Goal: Information Seeking & Learning: Learn about a topic

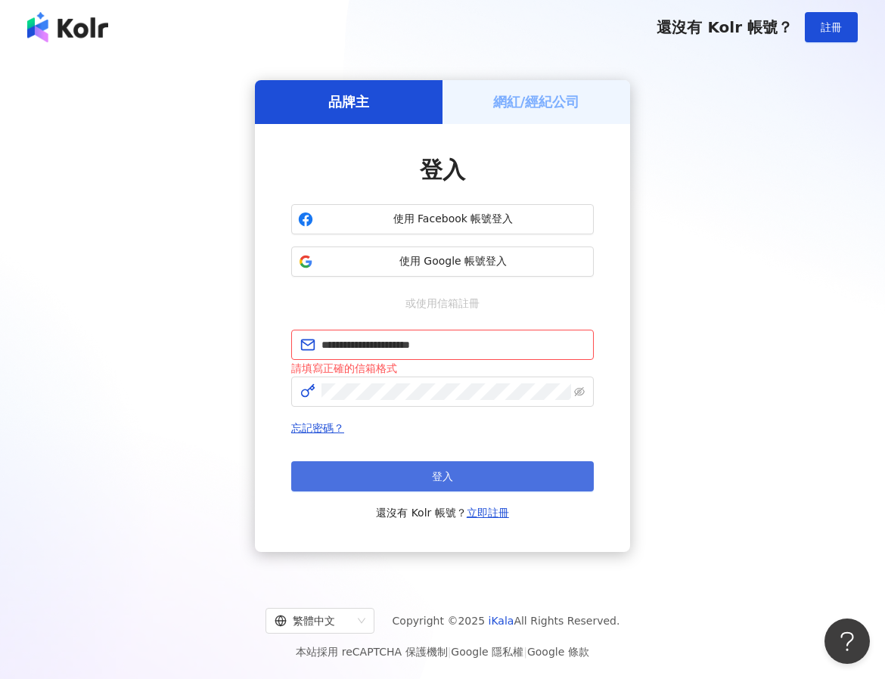
click at [450, 468] on button "登入" at bounding box center [442, 476] width 303 height 30
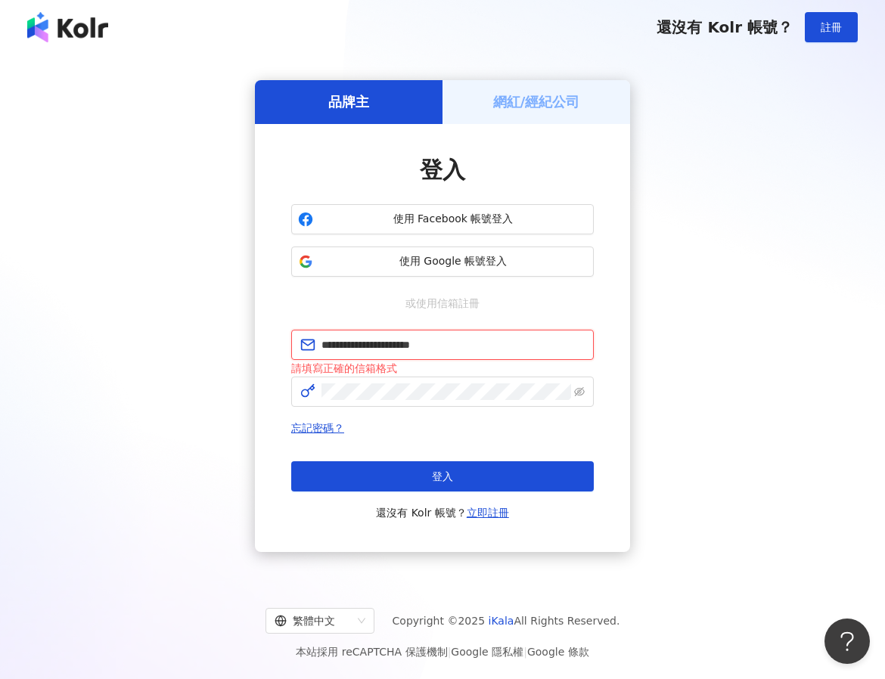
click at [489, 339] on input "**********" at bounding box center [452, 345] width 263 height 17
click at [724, 367] on div "**********" at bounding box center [442, 316] width 849 height 499
click at [521, 344] on input "**********" at bounding box center [452, 345] width 263 height 17
click at [323, 344] on input "**********" at bounding box center [452, 345] width 263 height 17
type input "**********"
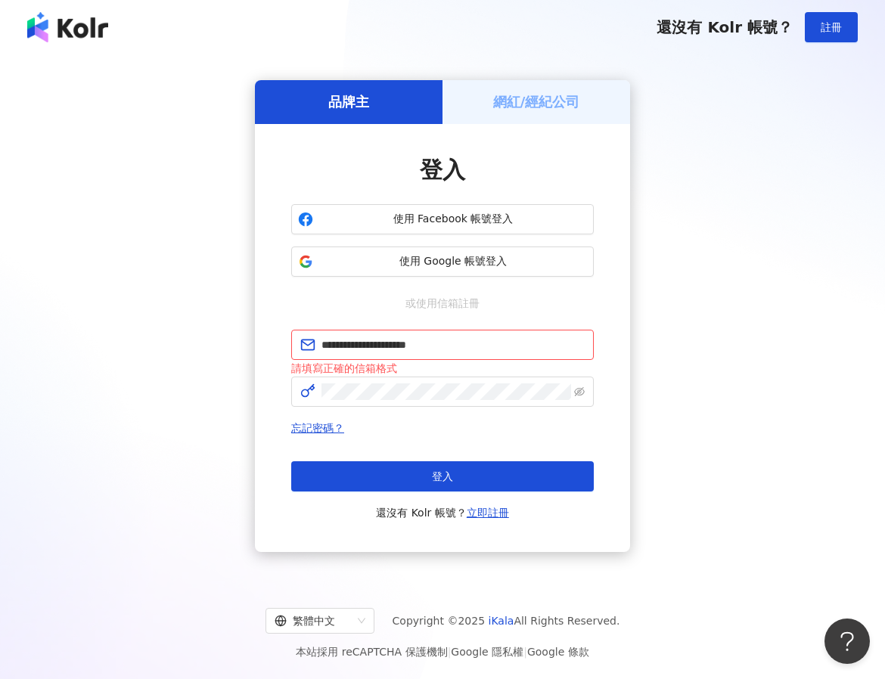
click at [703, 349] on div "**********" at bounding box center [442, 316] width 849 height 499
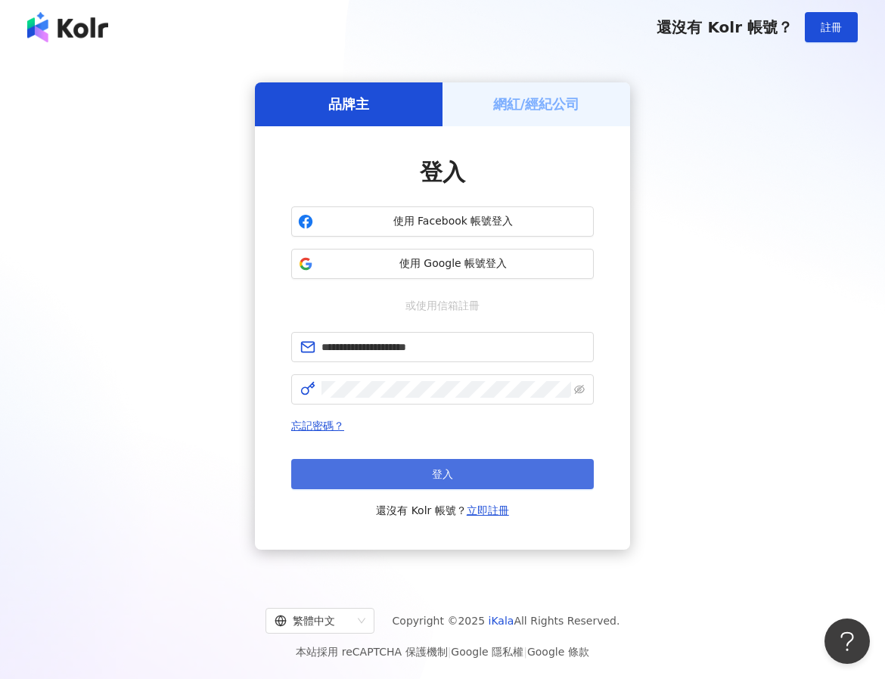
click at [514, 470] on button "登入" at bounding box center [442, 474] width 303 height 30
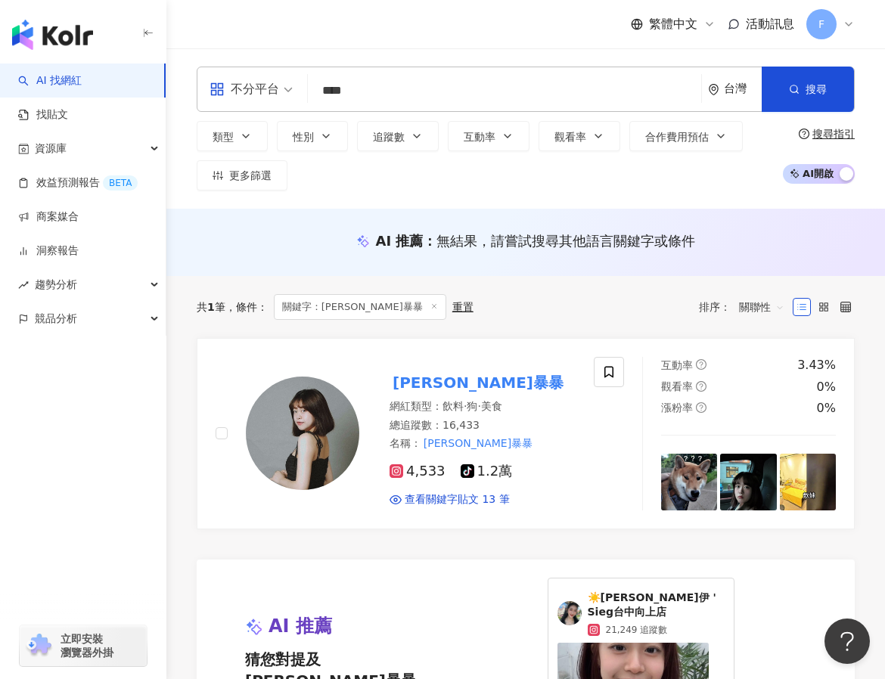
click at [837, 256] on div "AI 推薦 ： 無結果，請嘗試搜尋其他語言關鍵字或條件" at bounding box center [525, 245] width 719 height 28
click at [339, 430] on img at bounding box center [302, 433] width 113 height 113
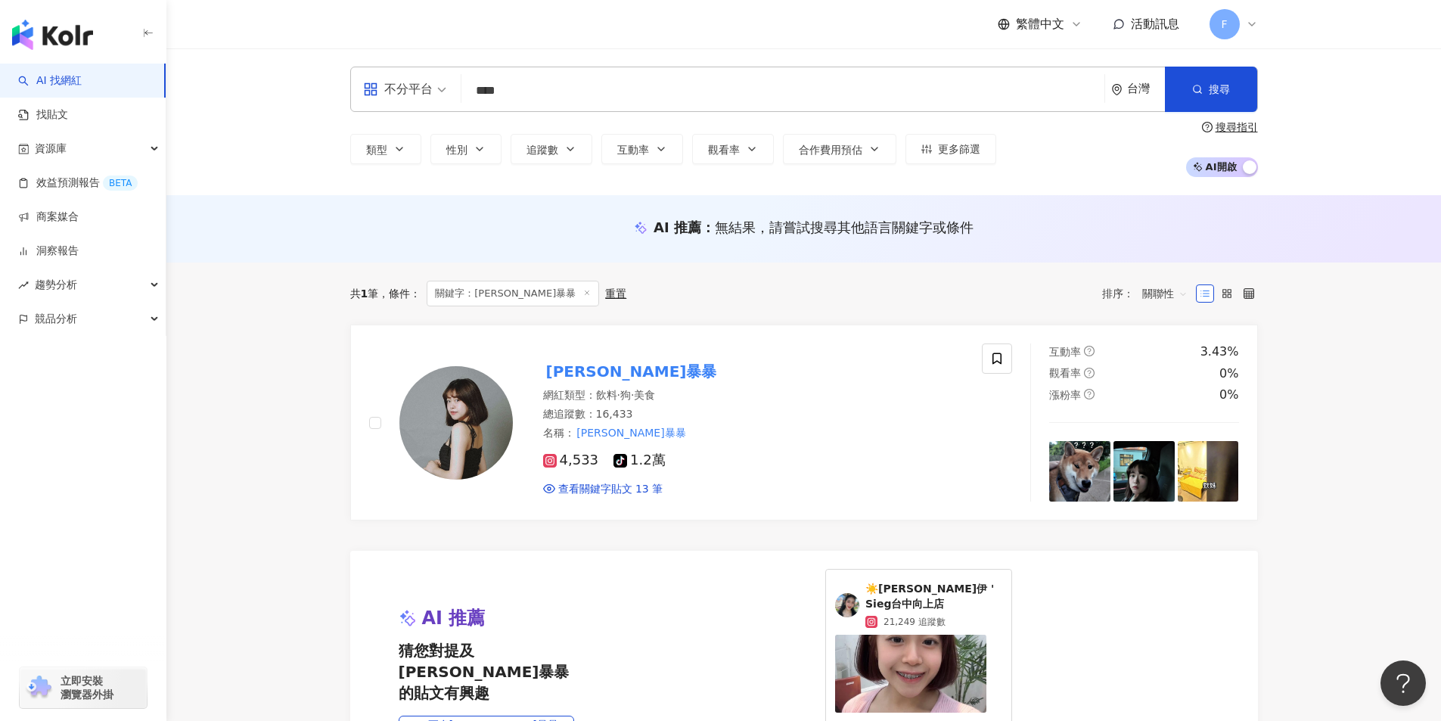
click at [767, 89] on input "****" at bounding box center [782, 90] width 631 height 29
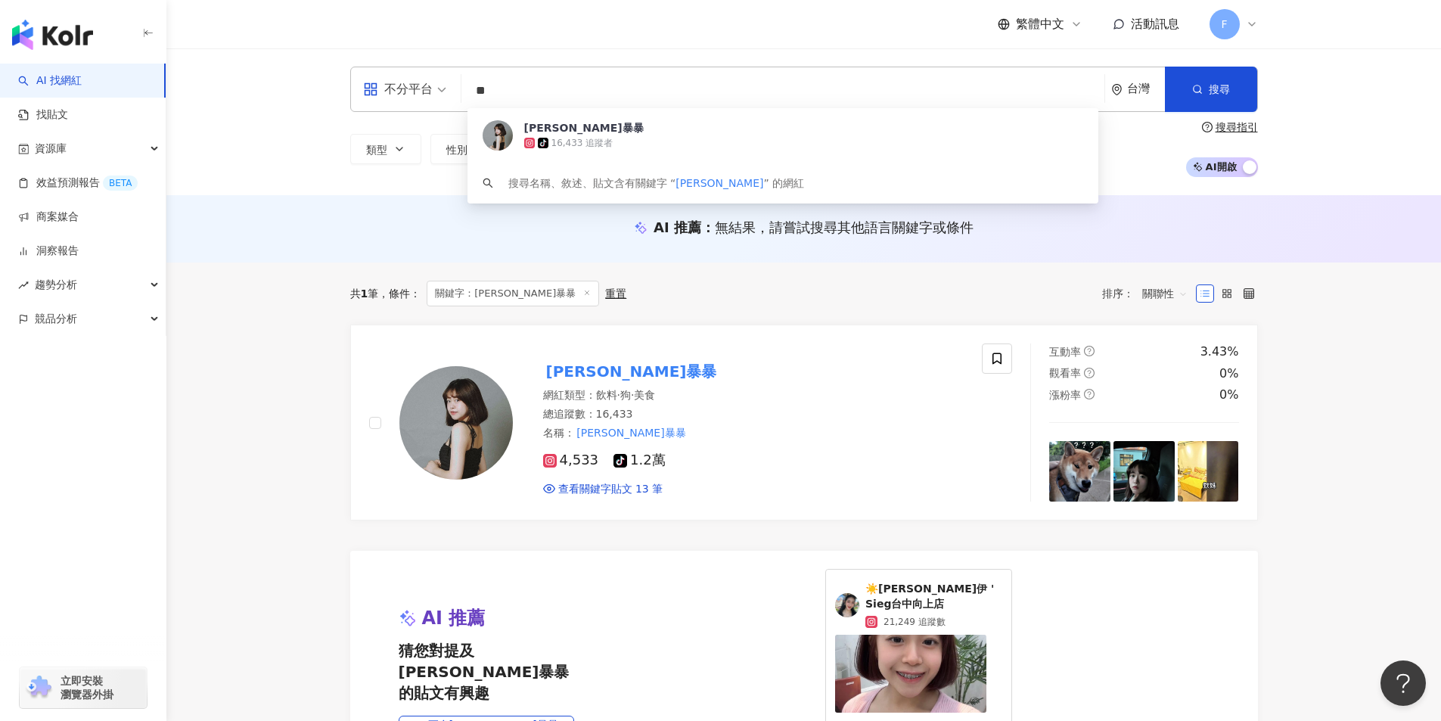
type input "*"
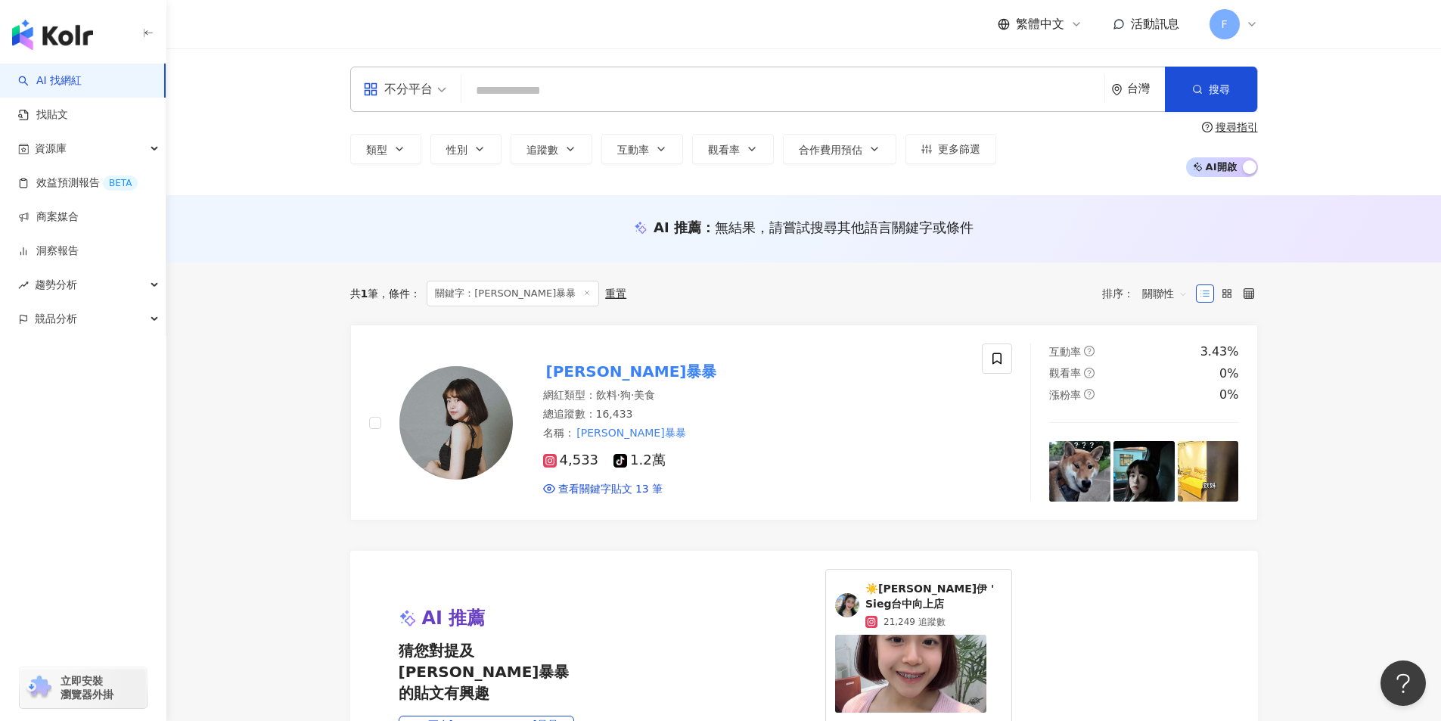
click at [884, 280] on main "不分平台 台灣 搜尋 5d6df4d7-3c26-4c3c-9938-d3987e7b6b95 芮芮暴暴 tiktok-icon 16,433 追蹤者 搜尋名…" at bounding box center [803, 520] width 1275 height 945
click at [81, 34] on img "button" at bounding box center [52, 35] width 81 height 30
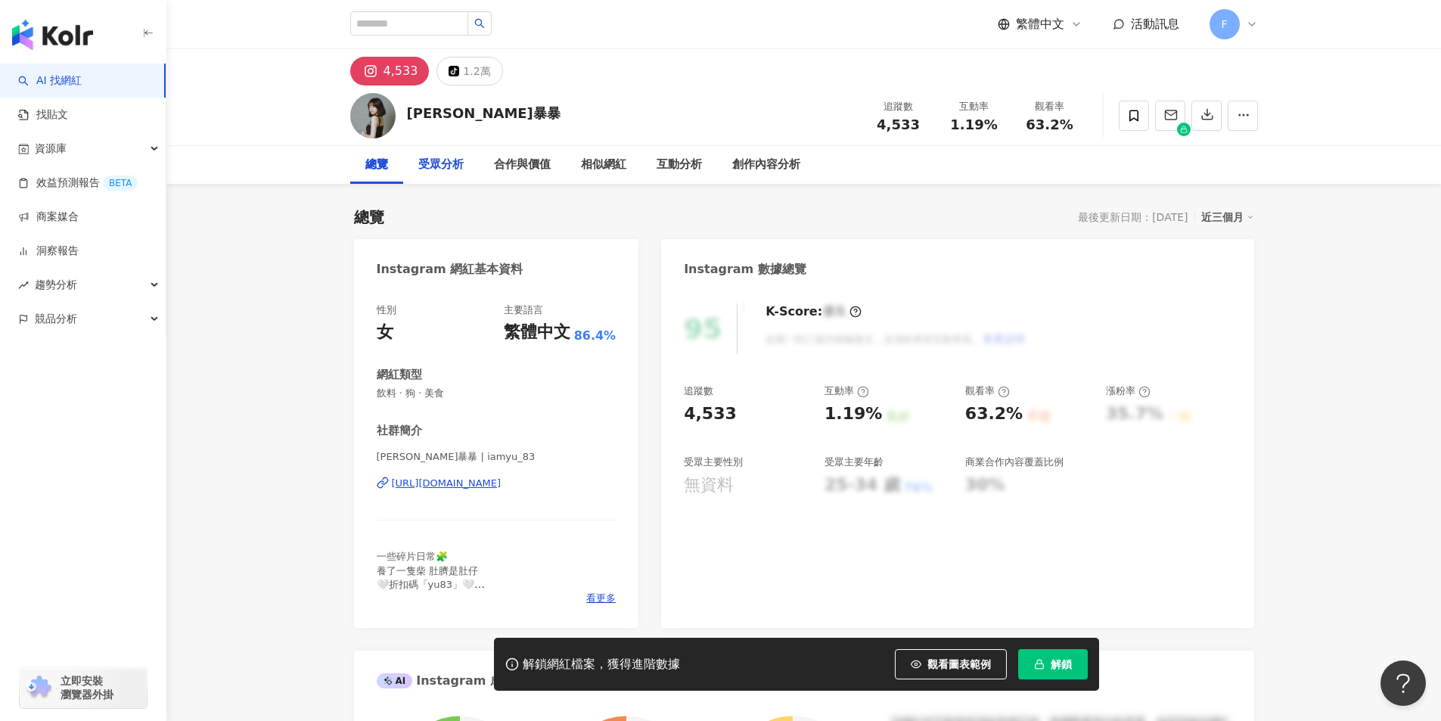
click at [439, 170] on div "受眾分析" at bounding box center [440, 165] width 45 height 18
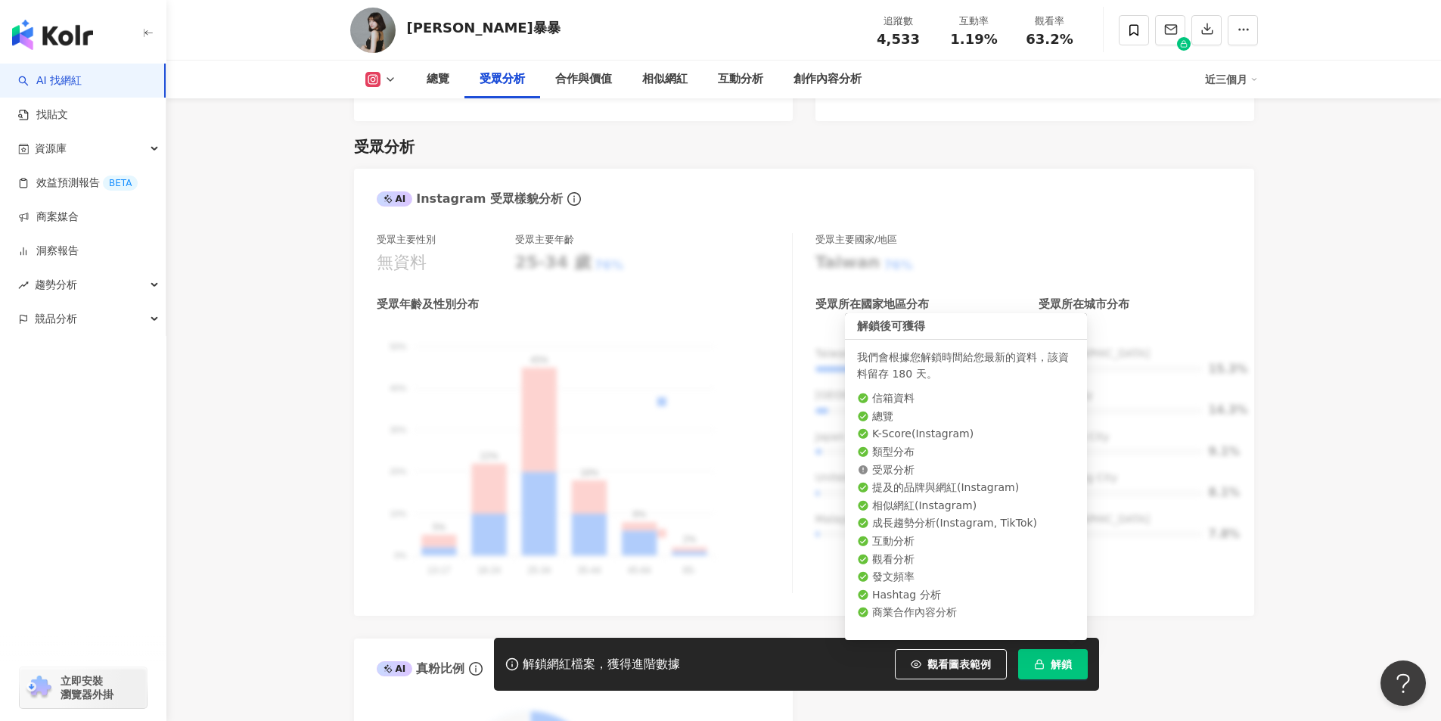
click at [884, 663] on span "解鎖" at bounding box center [1061, 664] width 21 height 12
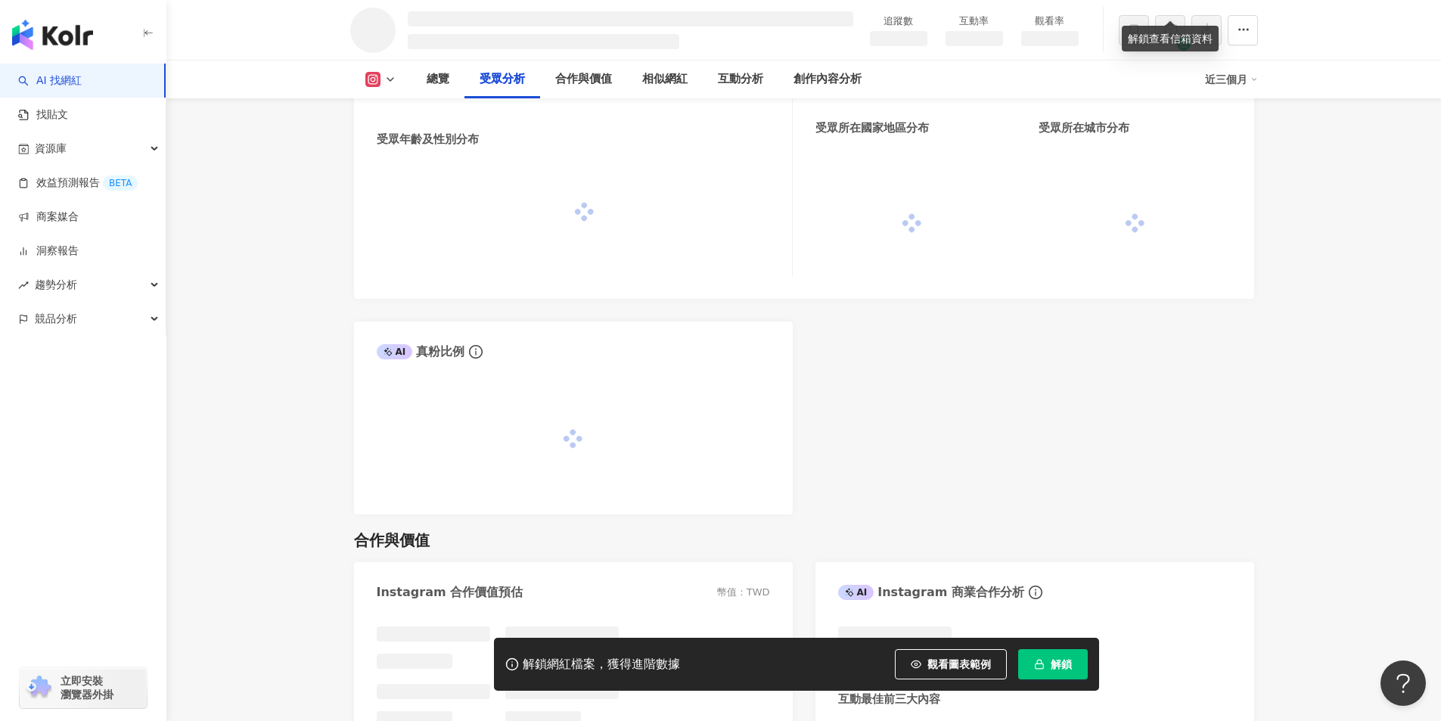
scroll to position [1247, 0]
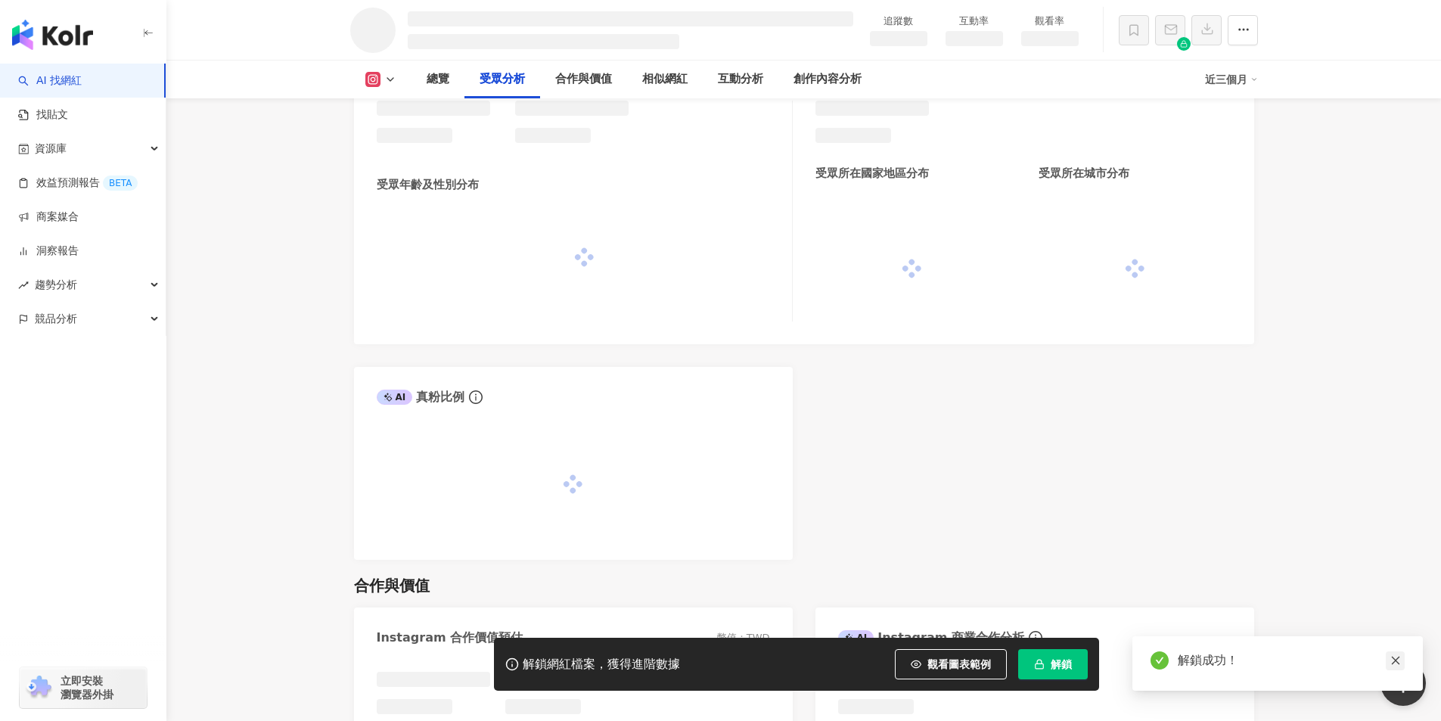
click at [884, 658] on link at bounding box center [1395, 660] width 19 height 19
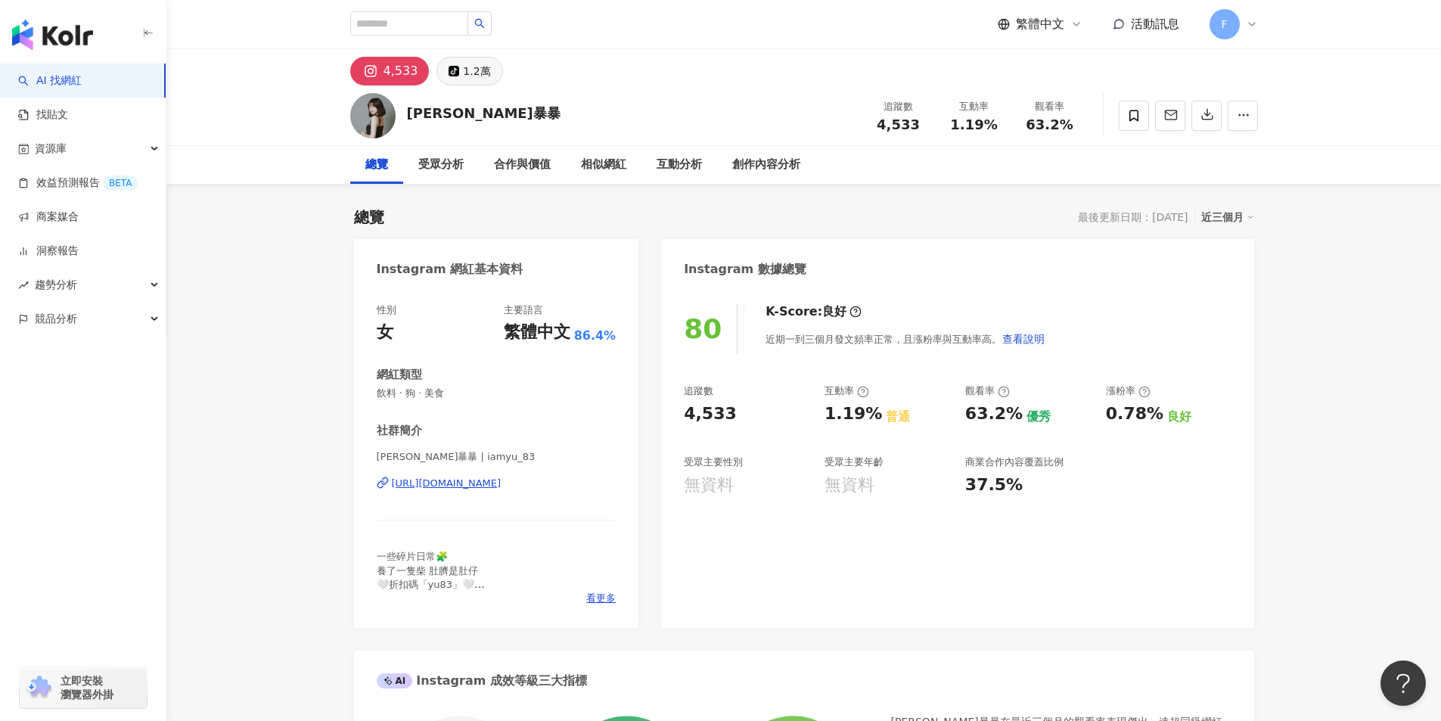
click at [464, 64] on div "1.2萬" at bounding box center [476, 71] width 27 height 21
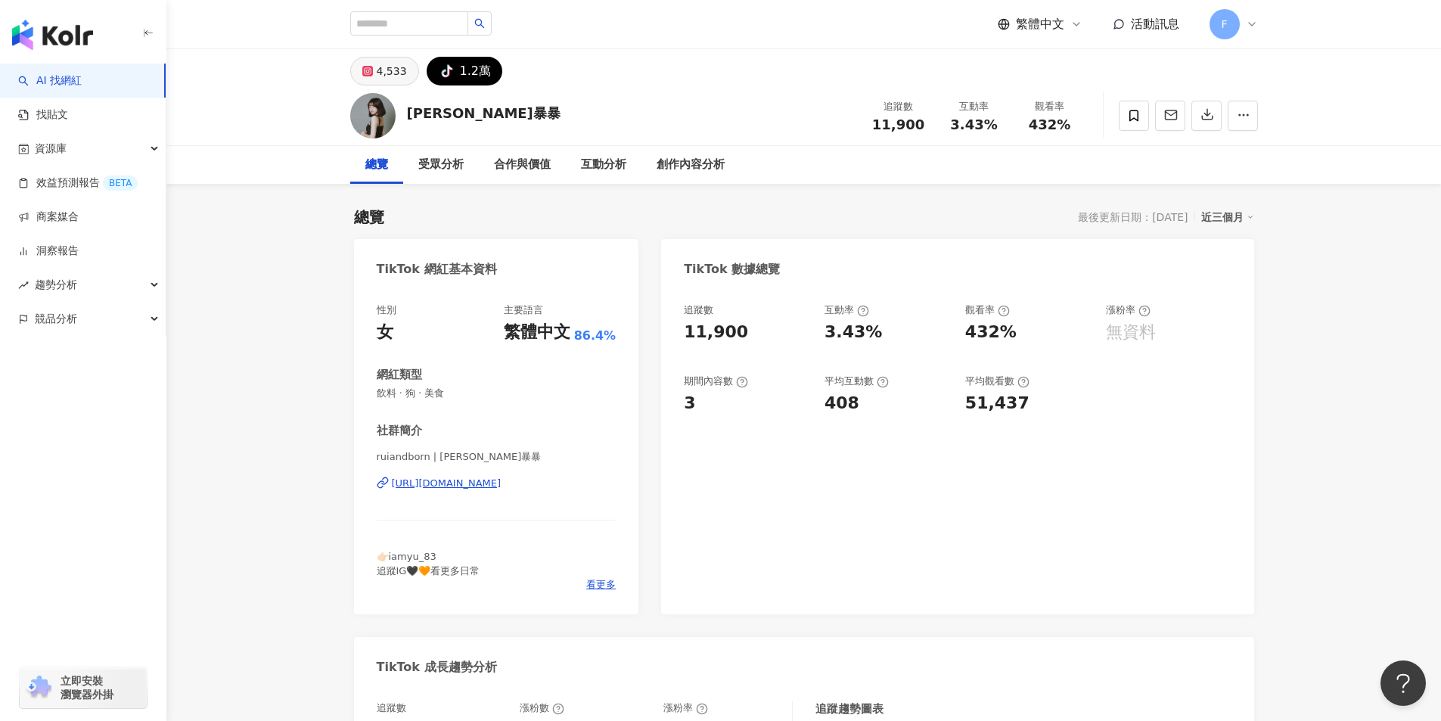
click at [390, 72] on div "4,533" at bounding box center [392, 71] width 30 height 21
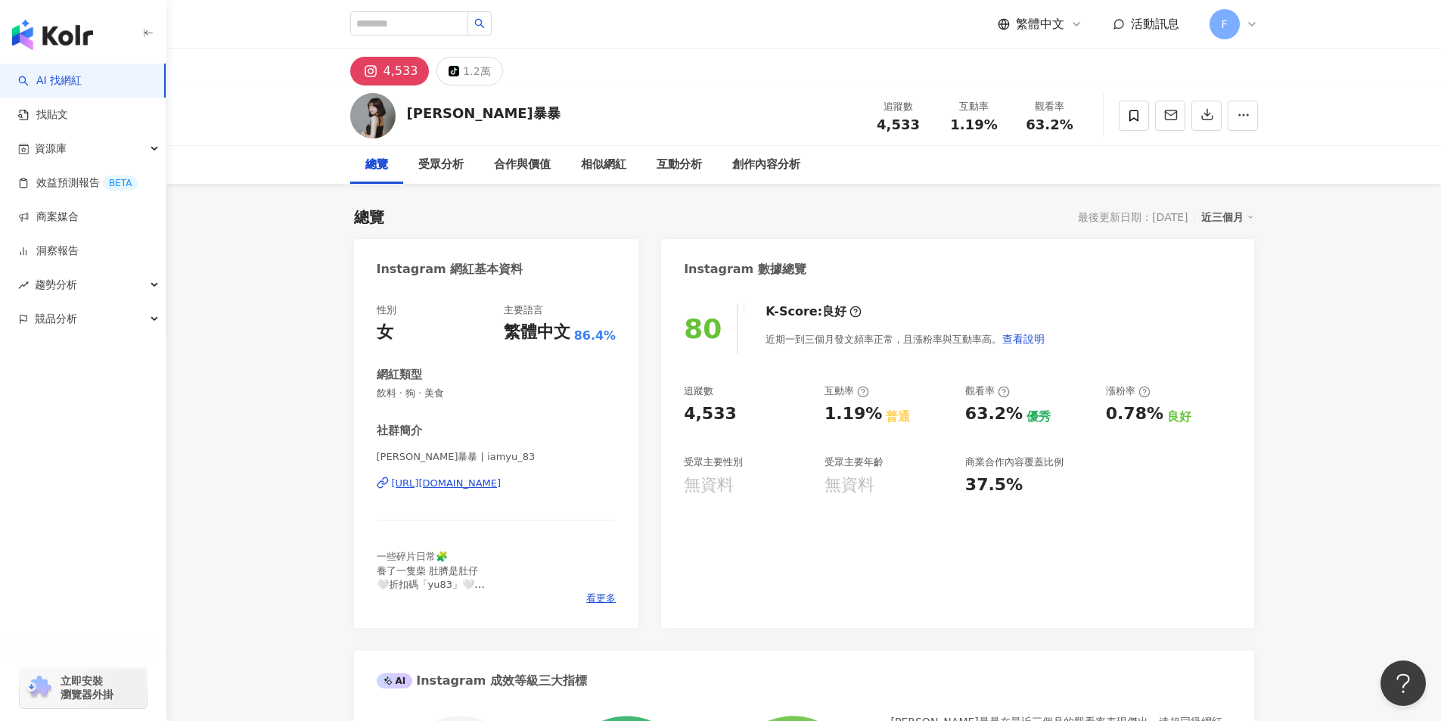
click at [884, 222] on div "近三個月" at bounding box center [1227, 217] width 53 height 20
click at [602, 598] on span "看更多" at bounding box center [601, 599] width 30 height 14
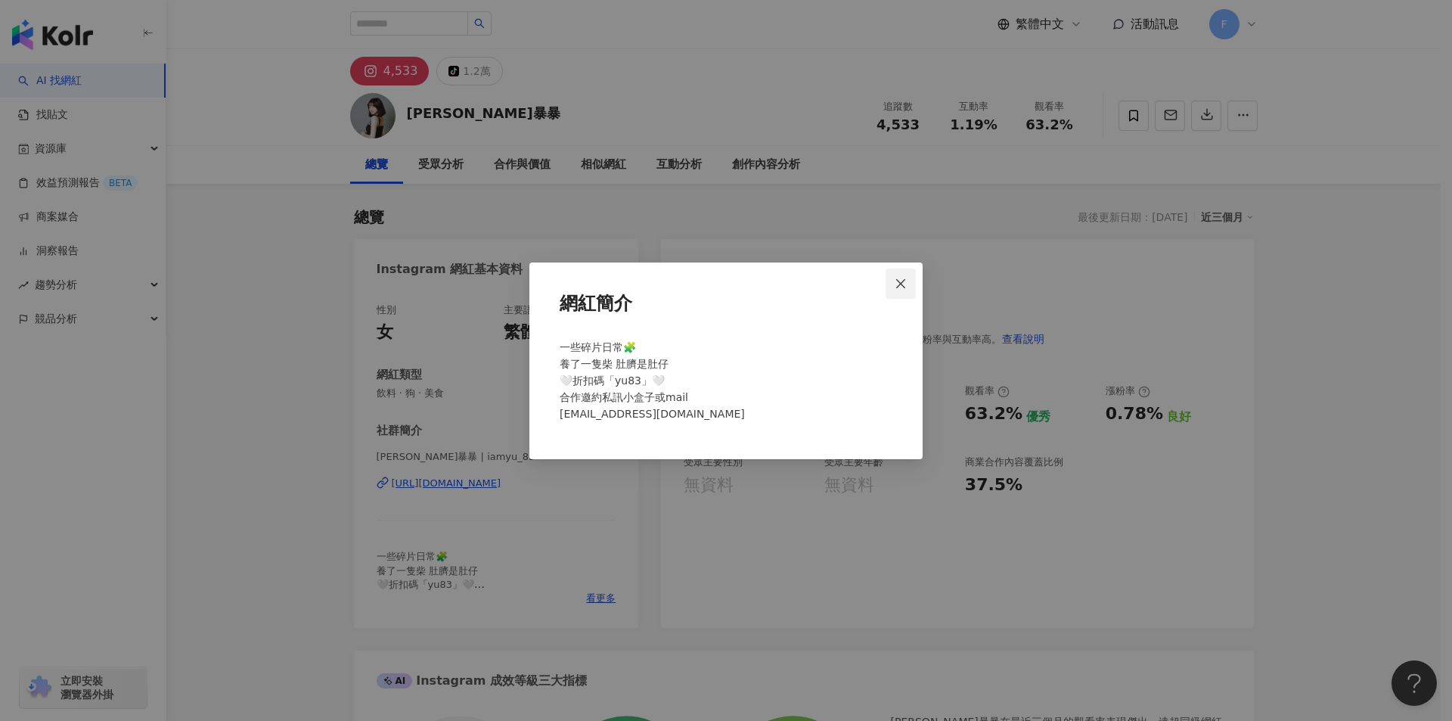
click at [884, 293] on button "Close" at bounding box center [901, 284] width 30 height 30
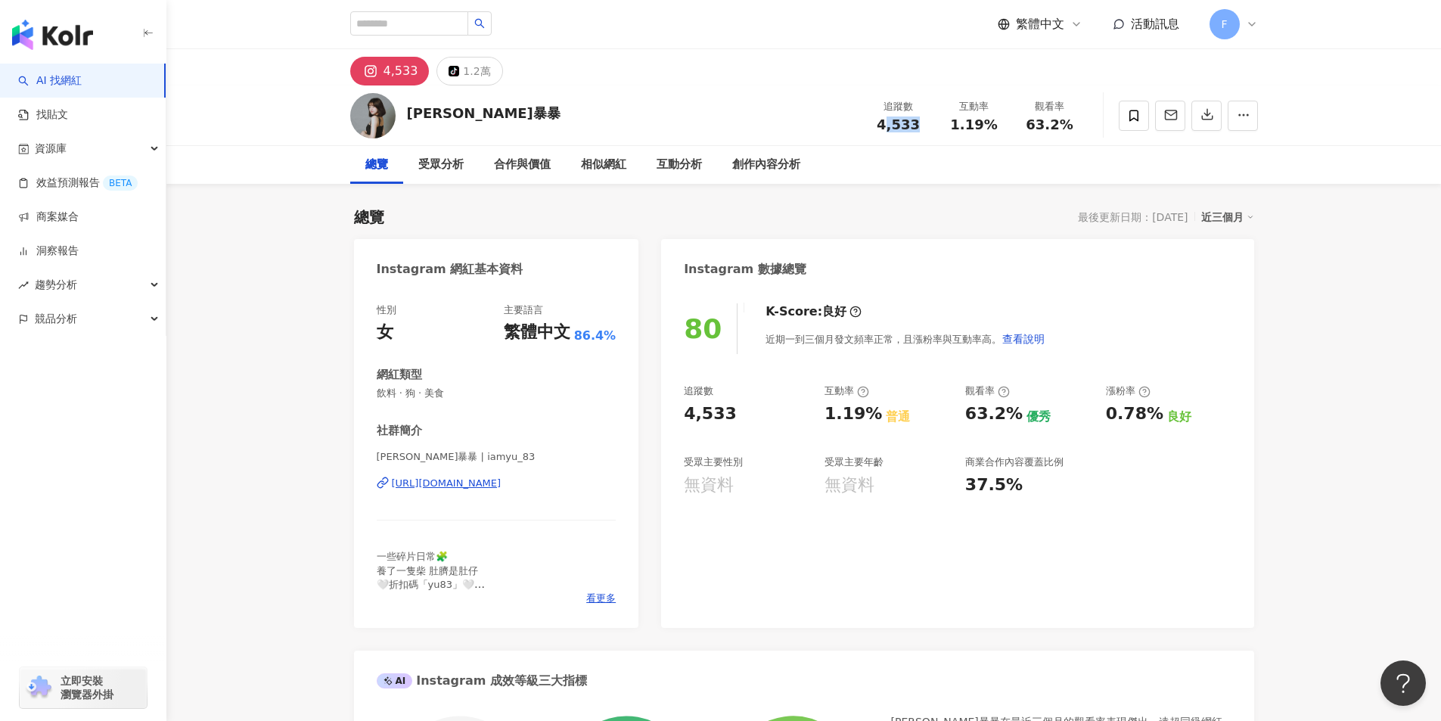
drag, startPoint x: 888, startPoint y: 127, endPoint x: 915, endPoint y: 124, distance: 26.6
click at [884, 124] on span "4,533" at bounding box center [898, 124] width 43 height 16
click at [507, 165] on div "合作與價值" at bounding box center [522, 165] width 57 height 18
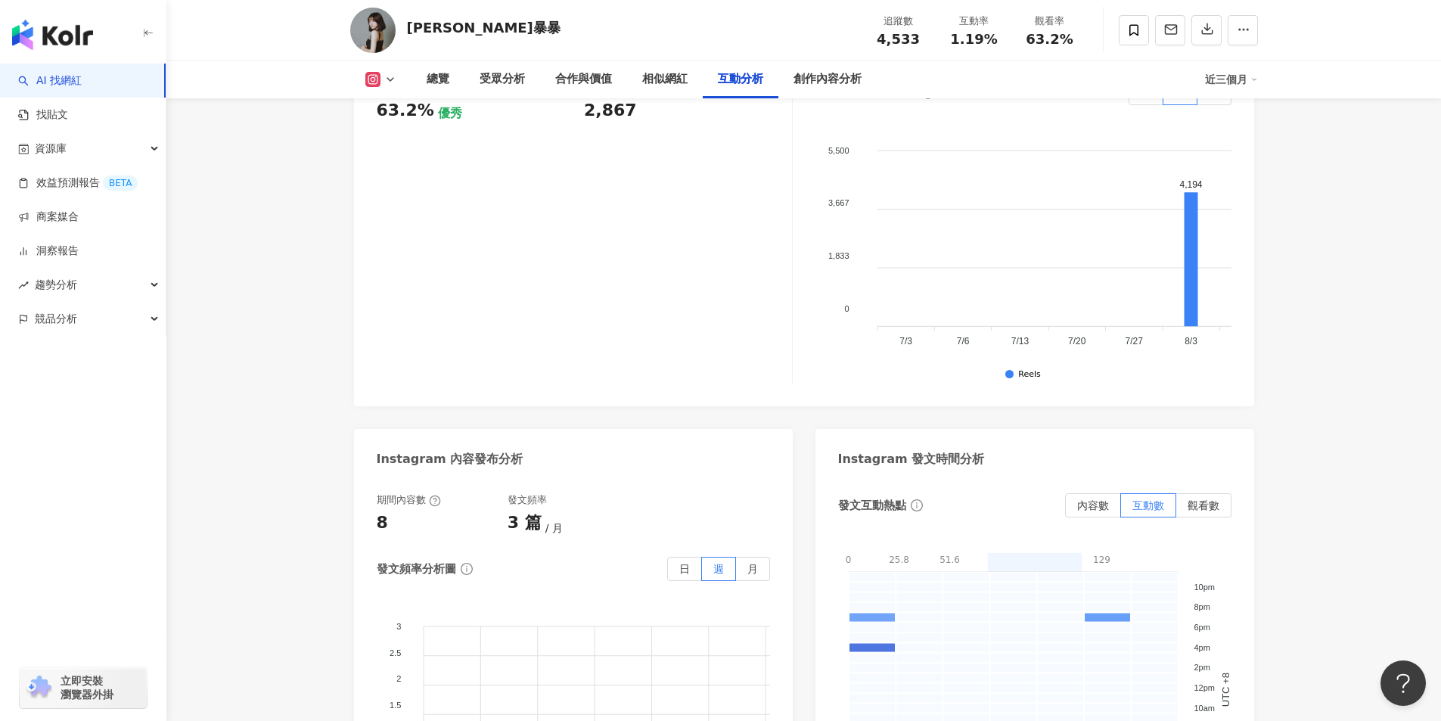
scroll to position [3146, 0]
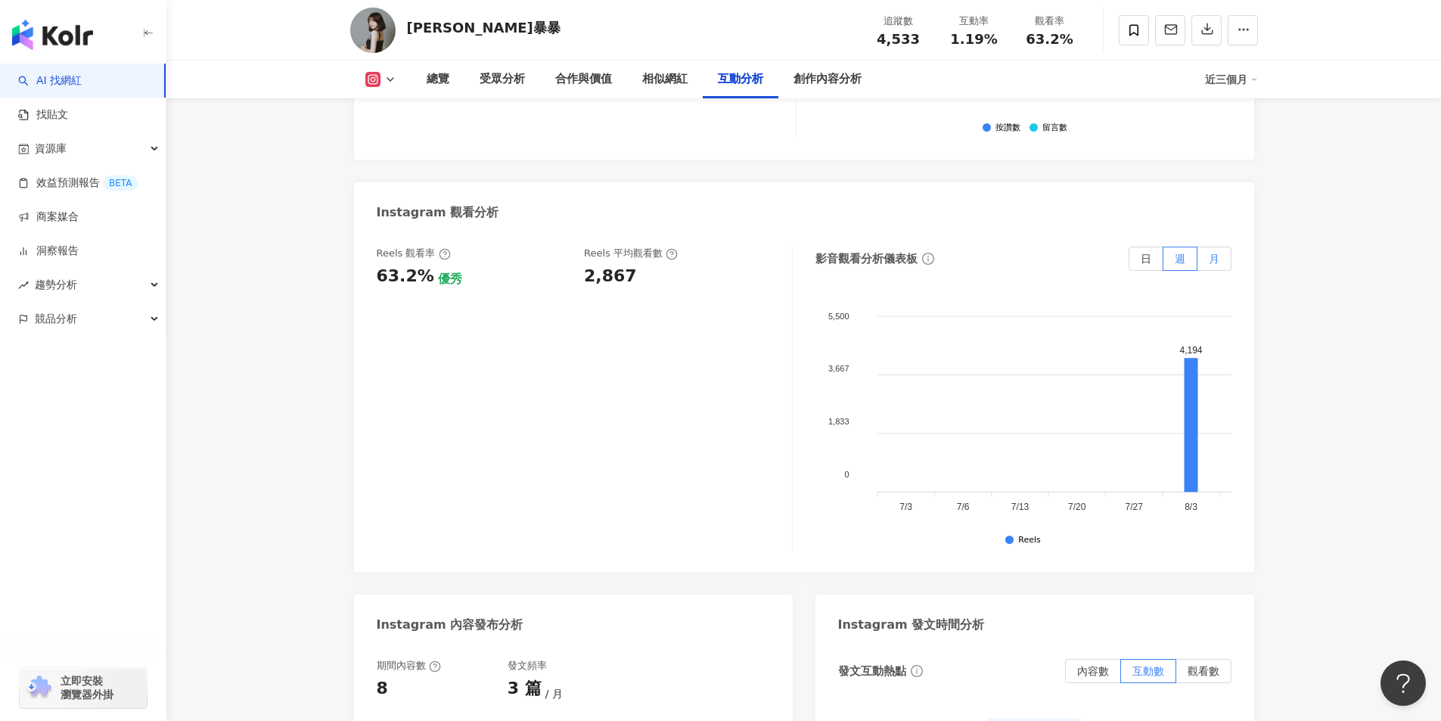
click at [884, 262] on span "月" at bounding box center [1214, 259] width 11 height 12
click at [884, 261] on label "日" at bounding box center [1146, 259] width 35 height 24
click at [884, 253] on span "週" at bounding box center [1180, 259] width 11 height 12
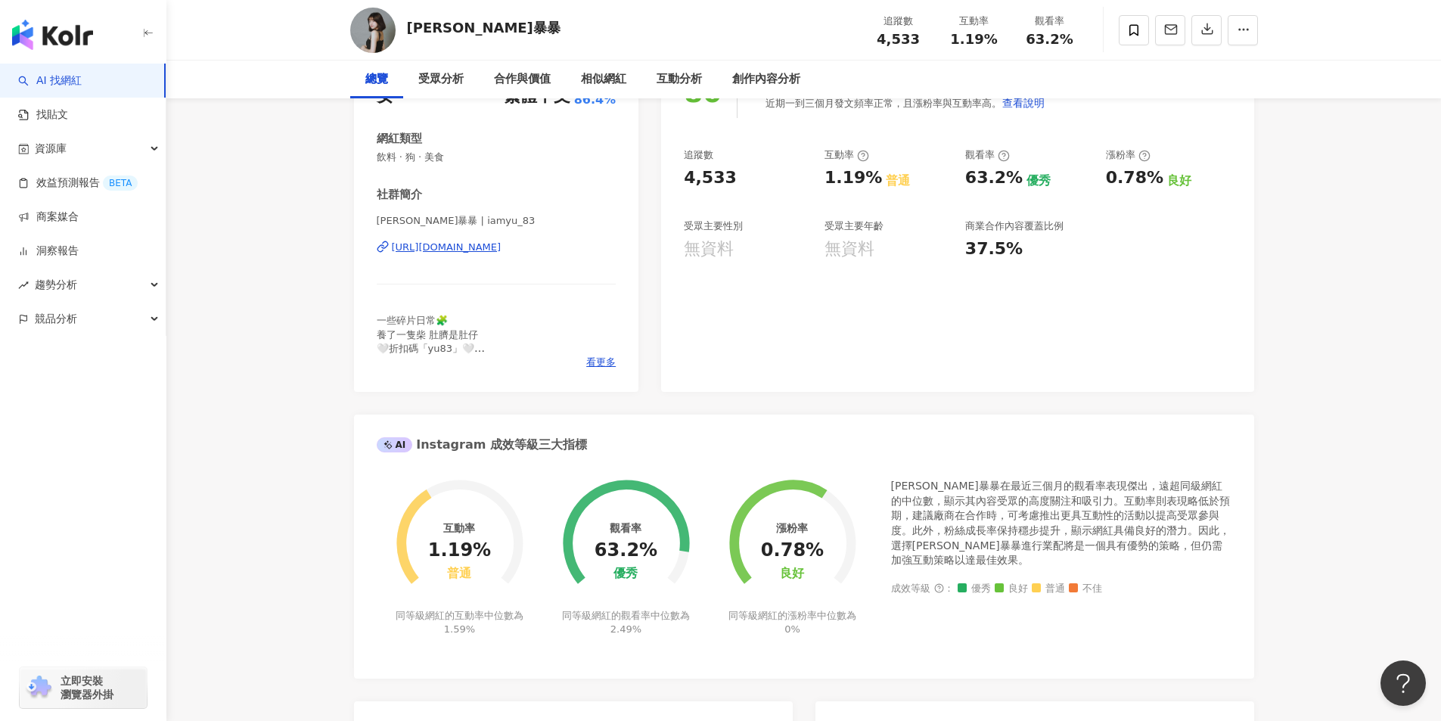
scroll to position [45, 0]
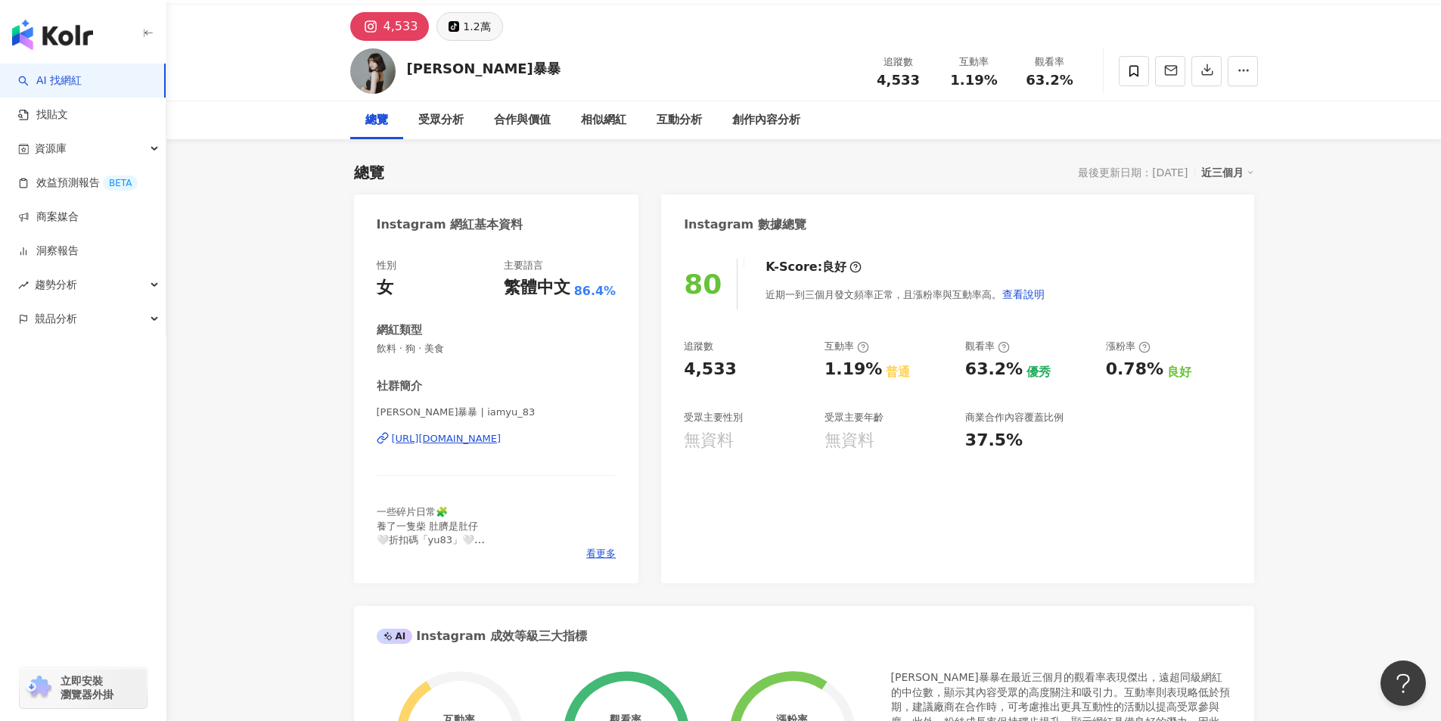
click at [449, 20] on button "tiktok-icon 1.2萬" at bounding box center [469, 26] width 66 height 29
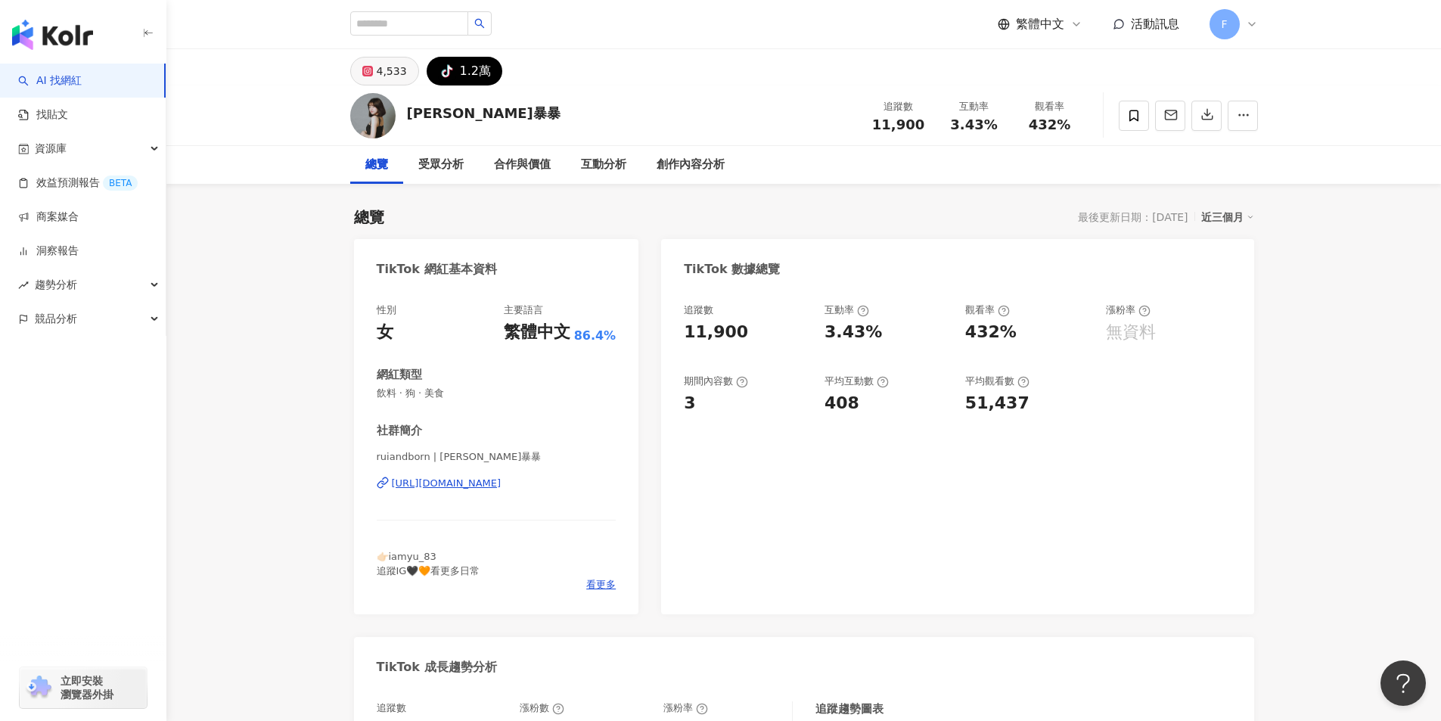
click at [393, 76] on div "4,533" at bounding box center [392, 71] width 30 height 21
click at [440, 172] on div "受眾分析" at bounding box center [440, 165] width 45 height 18
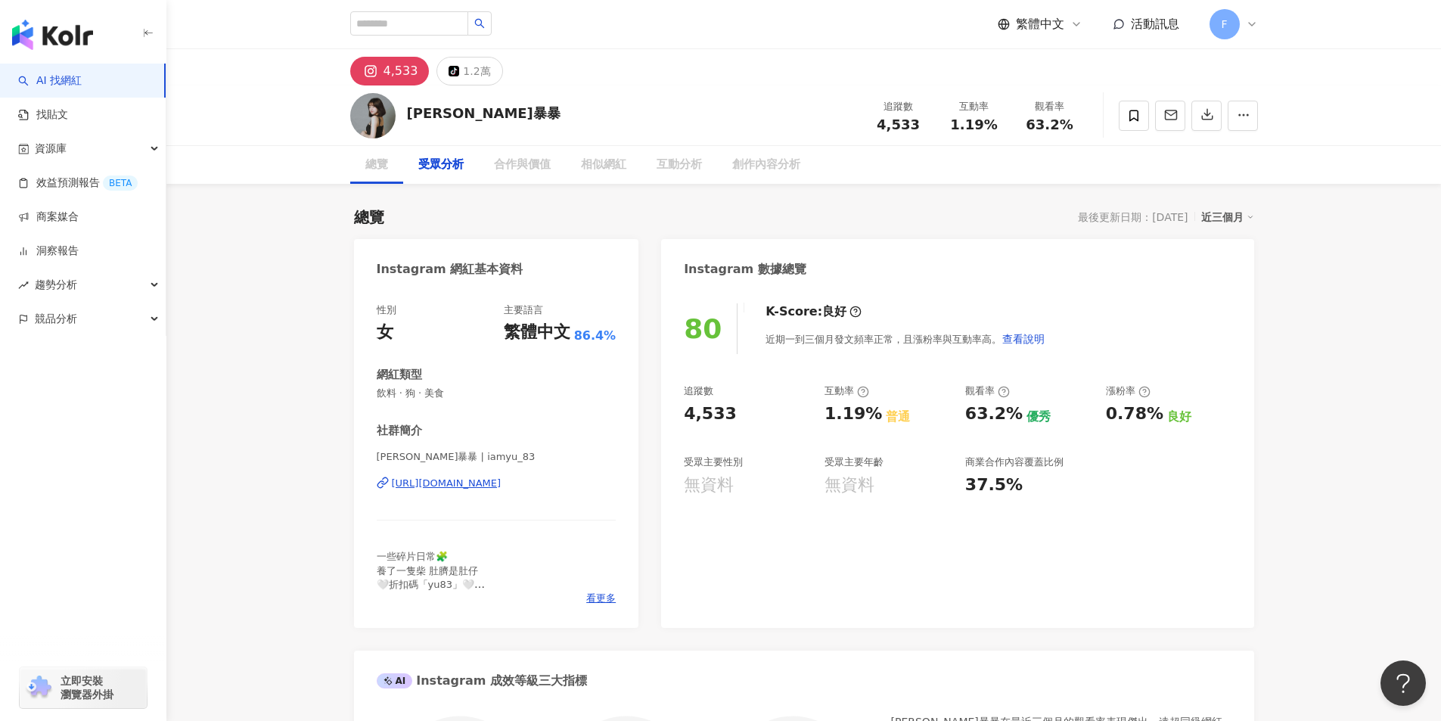
click at [382, 85] on div "[PERSON_NAME]暴暴 追蹤數 4,533 互動率 1.19% 觀看率 63.2%" at bounding box center [804, 115] width 968 height 60
click at [447, 156] on div "受眾分析" at bounding box center [440, 165] width 45 height 18
click at [884, 30] on icon at bounding box center [1252, 24] width 12 height 12
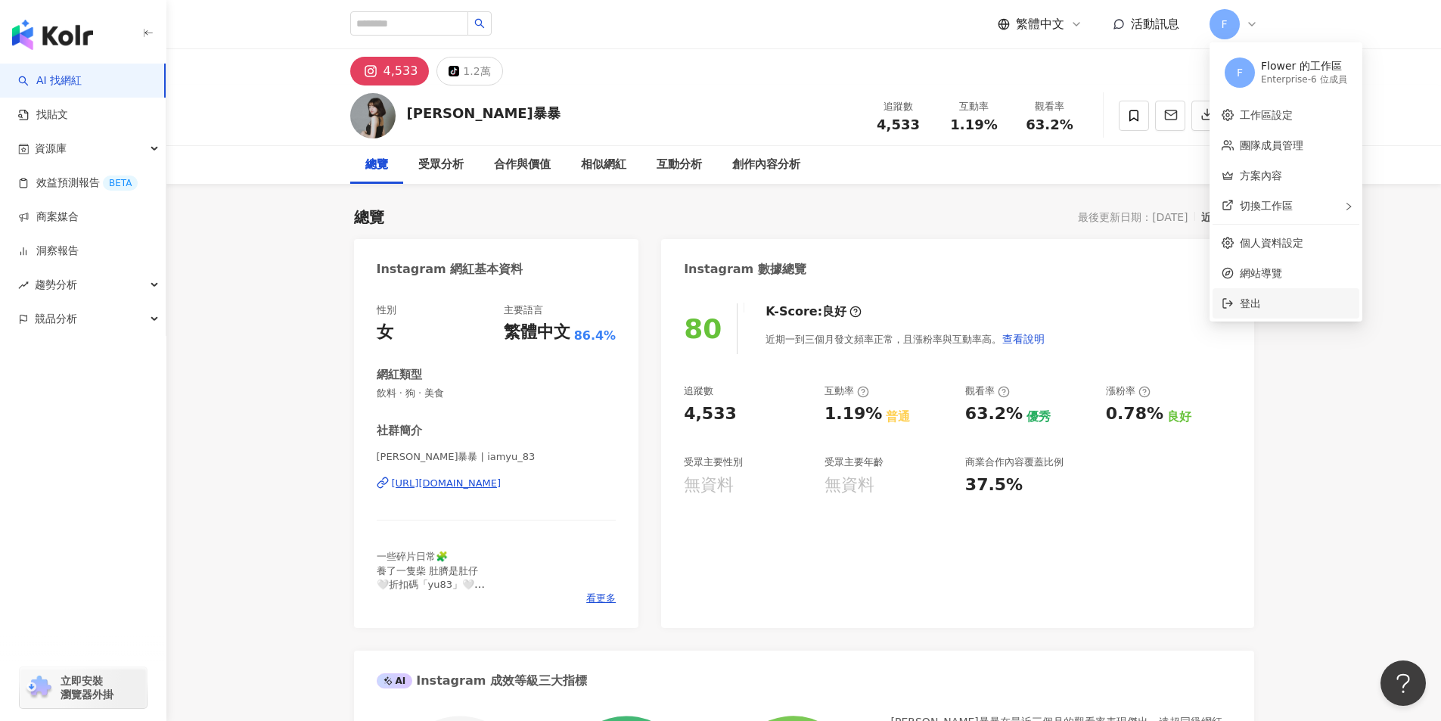
click at [884, 304] on span "登出" at bounding box center [1250, 303] width 21 height 12
